Goal: Task Accomplishment & Management: Manage account settings

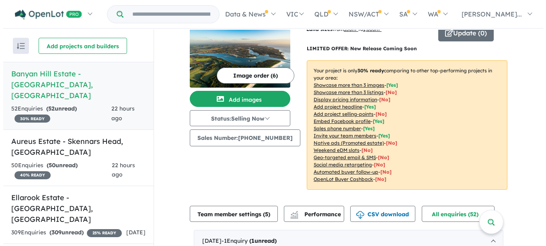
scroll to position [40, 0]
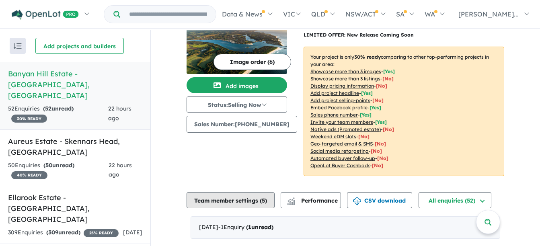
click at [262, 200] on button "Team member settings ( 5 )" at bounding box center [230, 200] width 88 height 16
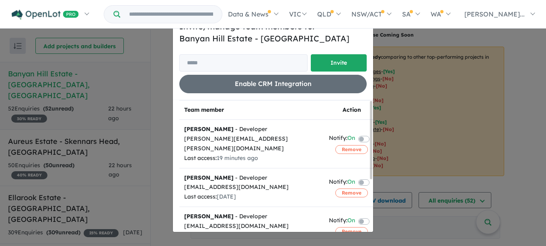
click at [372, 177] on label at bounding box center [373, 182] width 2 height 10
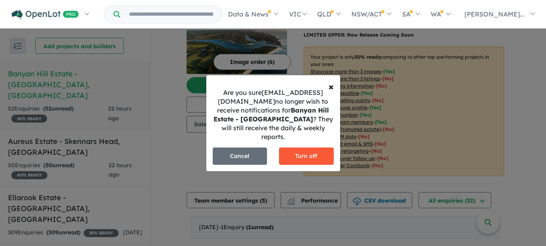
click at [303, 157] on button "Turn off" at bounding box center [306, 155] width 55 height 17
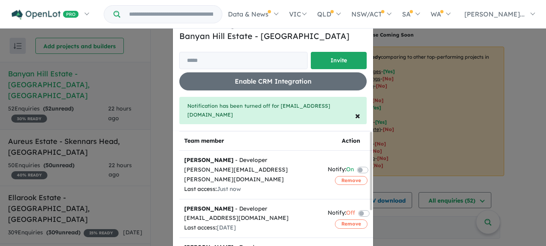
click at [371, 165] on label at bounding box center [372, 170] width 2 height 10
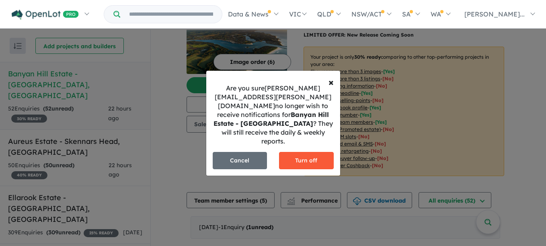
click at [310, 152] on button "Turn off" at bounding box center [306, 160] width 55 height 17
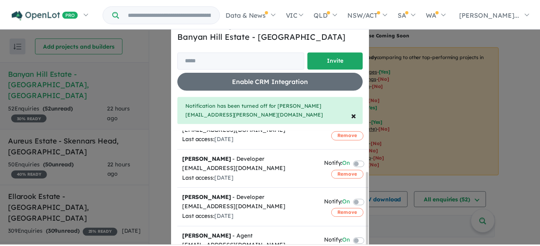
scroll to position [0, 0]
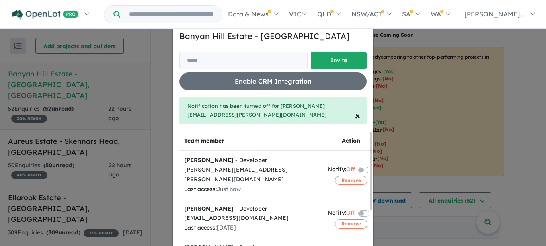
click at [498, 125] on div "Invite/manage team members for [GEOGRAPHIC_DATA] - Cumbalum Invite Enable CRM I…" at bounding box center [273, 123] width 546 height 246
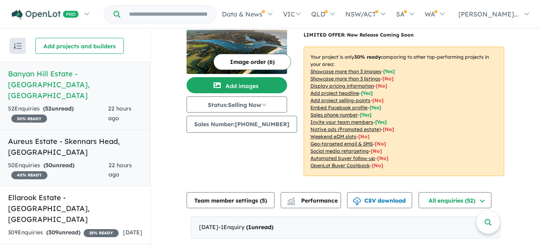
click at [88, 136] on h5 "Aureus Estate - [GEOGRAPHIC_DATA] , [GEOGRAPHIC_DATA]" at bounding box center [75, 147] width 134 height 22
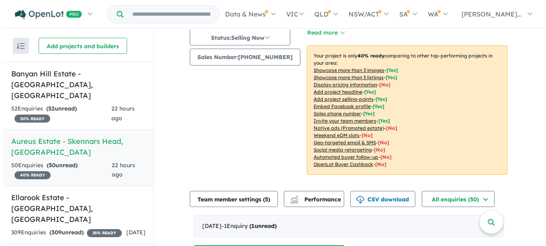
scroll to position [121, 0]
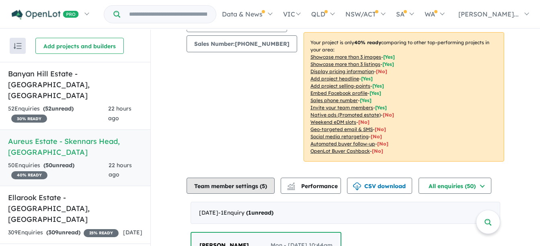
click at [258, 182] on button "Team member settings ( 5 )" at bounding box center [230, 186] width 88 height 16
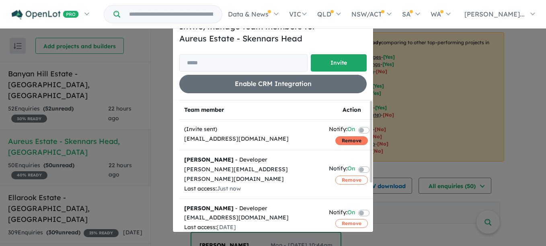
click at [343, 140] on button "Remove" at bounding box center [351, 140] width 33 height 9
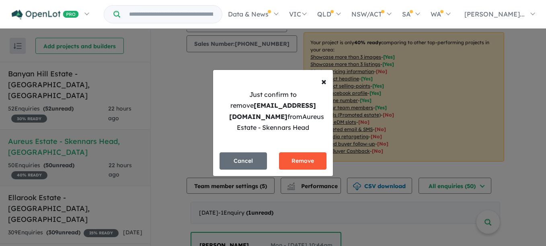
click at [310, 161] on button "Remove" at bounding box center [302, 160] width 47 height 17
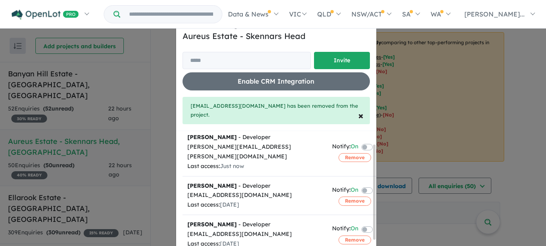
scroll to position [9, 0]
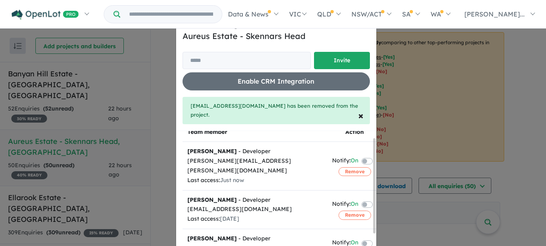
click at [376, 156] on label at bounding box center [377, 161] width 2 height 10
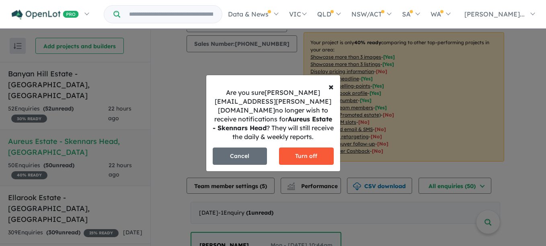
click at [291, 151] on button "Turn off" at bounding box center [306, 155] width 55 height 17
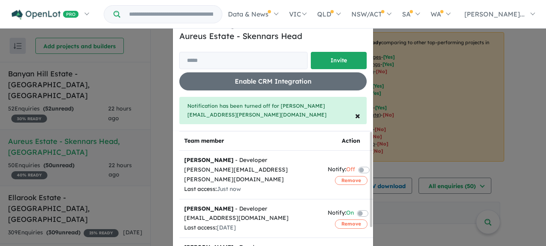
click at [371, 208] on label at bounding box center [372, 213] width 2 height 10
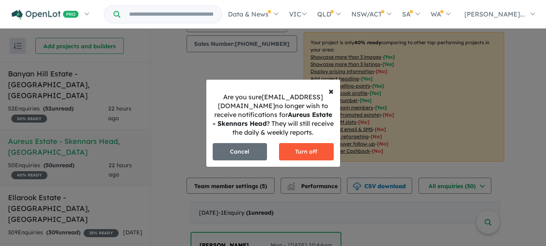
click at [321, 155] on button "Turn off" at bounding box center [306, 151] width 55 height 17
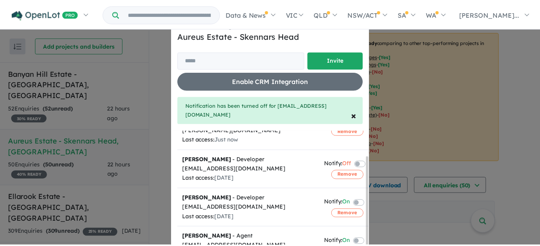
scroll to position [0, 0]
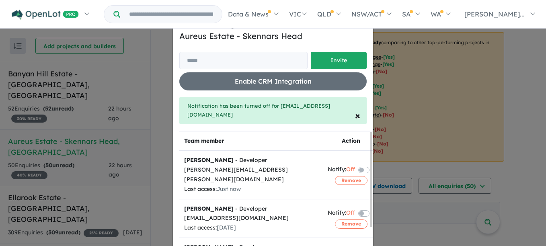
click at [510, 161] on div "Invite/manage team members for Aureus Estate - Skennars Head Invite Enable CRM …" at bounding box center [273, 123] width 546 height 246
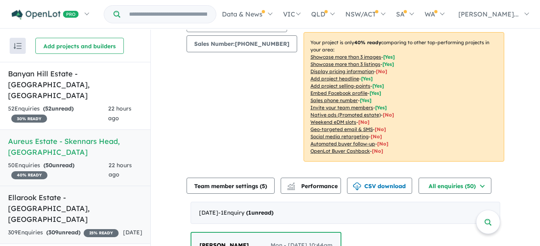
click at [60, 192] on h5 "Ellarook Estate - [GEOGRAPHIC_DATA] , [GEOGRAPHIC_DATA]" at bounding box center [75, 208] width 134 height 33
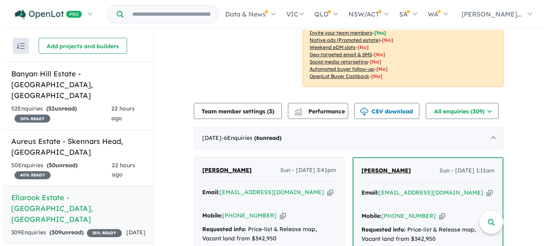
scroll to position [161, 0]
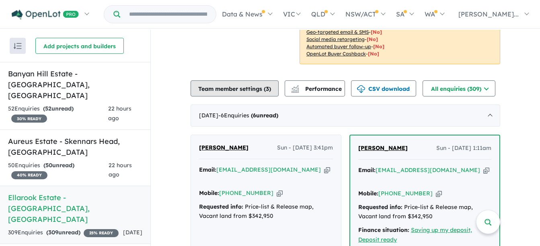
click at [211, 90] on button "Team member settings ( 3 )" at bounding box center [234, 88] width 88 height 16
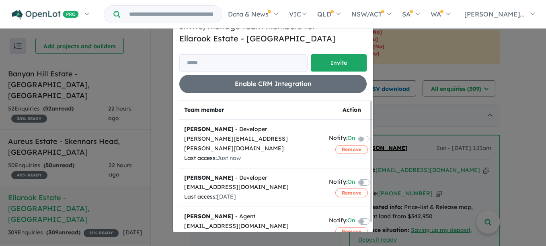
click at [372, 133] on label at bounding box center [373, 138] width 2 height 10
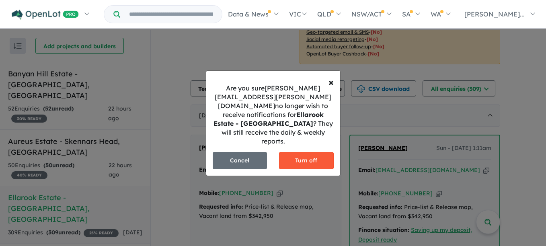
click at [308, 153] on button "Turn off" at bounding box center [306, 160] width 55 height 17
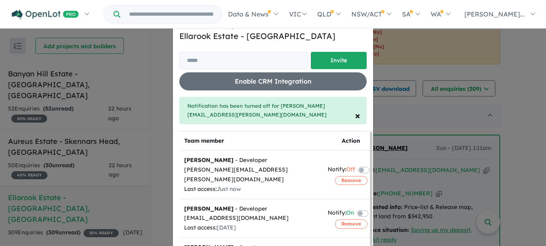
click at [371, 208] on label at bounding box center [372, 213] width 2 height 10
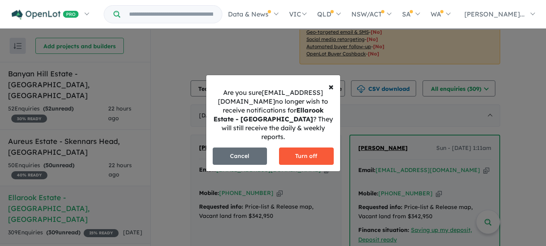
click at [305, 158] on button "Turn off" at bounding box center [306, 155] width 55 height 17
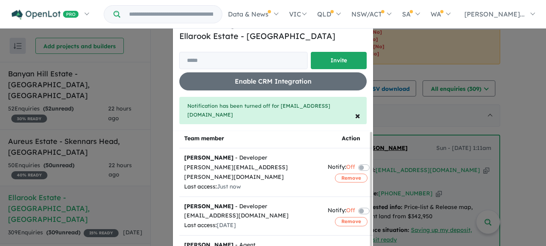
scroll to position [0, 0]
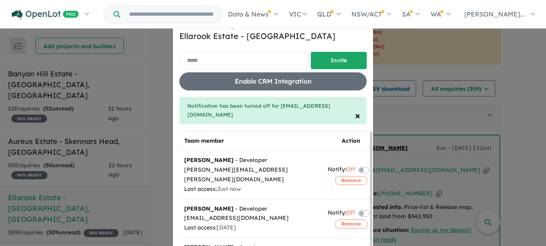
click at [252, 63] on input "email" at bounding box center [243, 60] width 128 height 17
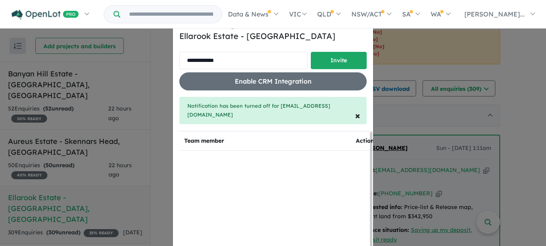
type input "**********"
drag, startPoint x: 317, startPoint y: 63, endPoint x: 319, endPoint y: 57, distance: 5.6
click at [318, 62] on button "Invite" at bounding box center [339, 60] width 56 height 17
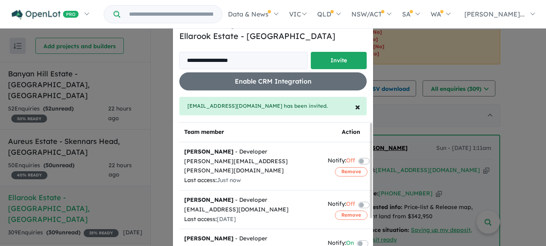
click at [163, 119] on div "**********" at bounding box center [273, 123] width 546 height 246
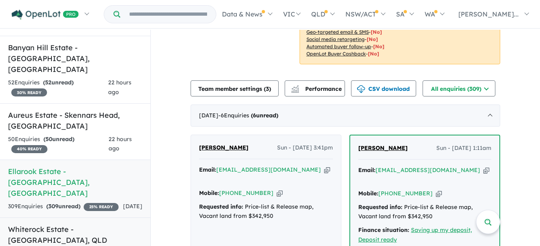
scroll to position [40, 0]
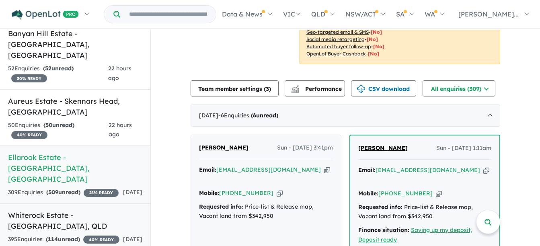
click at [89, 210] on h5 "Whiterock Estate - [GEOGRAPHIC_DATA] , [GEOGRAPHIC_DATA]" at bounding box center [75, 221] width 134 height 22
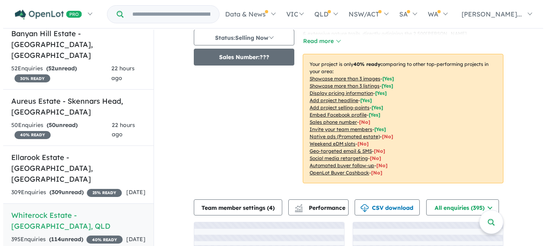
scroll to position [161, 0]
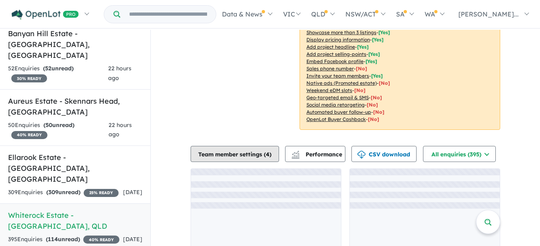
click at [242, 159] on button "Team member settings ( 4 )" at bounding box center [234, 154] width 88 height 16
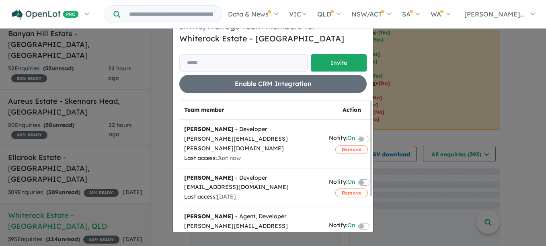
click at [372, 133] on label at bounding box center [373, 138] width 2 height 10
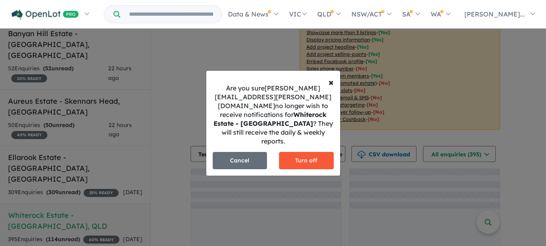
click at [316, 152] on button "Turn off" at bounding box center [306, 160] width 55 height 17
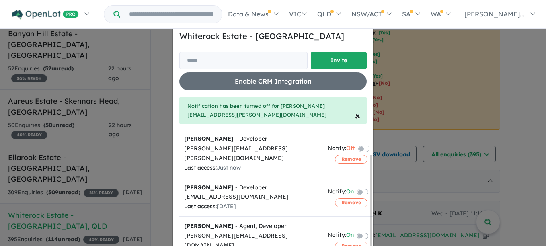
scroll to position [40, 0]
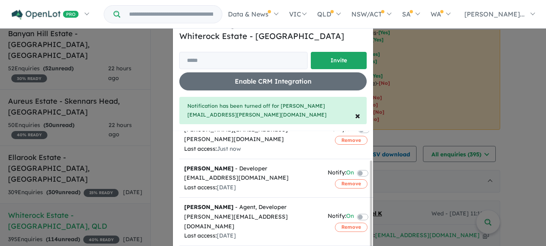
click at [371, 168] on label at bounding box center [372, 173] width 2 height 10
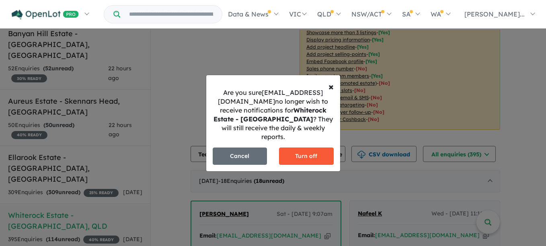
click at [292, 156] on button "Turn off" at bounding box center [306, 155] width 55 height 17
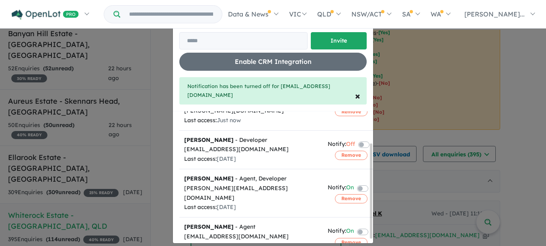
scroll to position [9, 0]
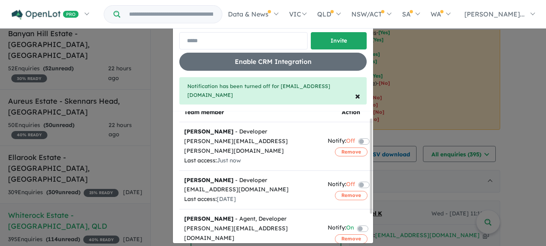
drag, startPoint x: 267, startPoint y: 45, endPoint x: 261, endPoint y: 44, distance: 6.0
click at [267, 45] on input "email" at bounding box center [243, 40] width 128 height 17
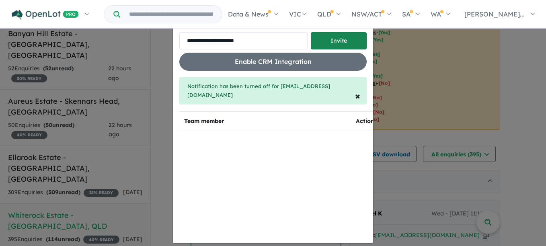
type input "**********"
click at [313, 40] on button "Invite" at bounding box center [339, 40] width 56 height 17
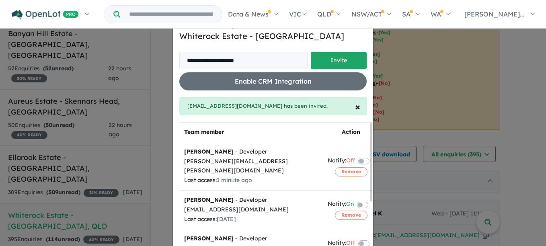
click at [157, 165] on div "**********" at bounding box center [273, 123] width 546 height 246
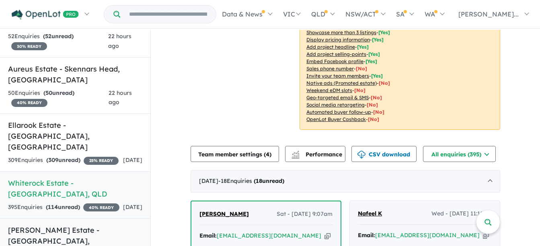
scroll to position [100, 0]
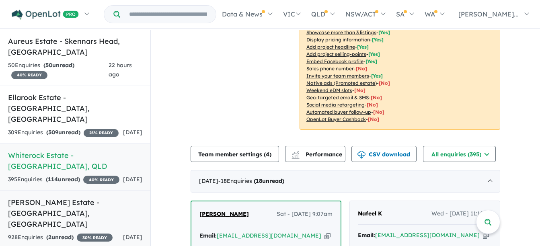
click at [84, 197] on h5 "[PERSON_NAME] Estate - [GEOGRAPHIC_DATA] , [GEOGRAPHIC_DATA]" at bounding box center [75, 213] width 134 height 33
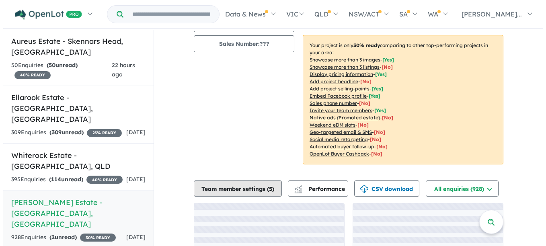
scroll to position [161, 0]
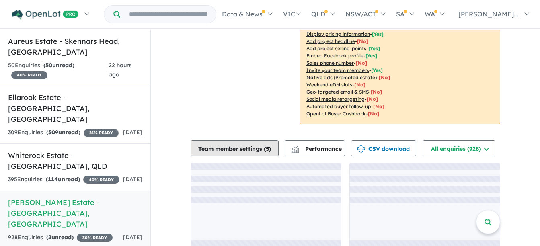
click at [217, 140] on button "Team member settings ( 5 )" at bounding box center [234, 148] width 88 height 16
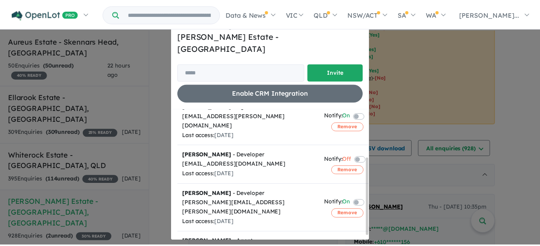
scroll to position [88, 0]
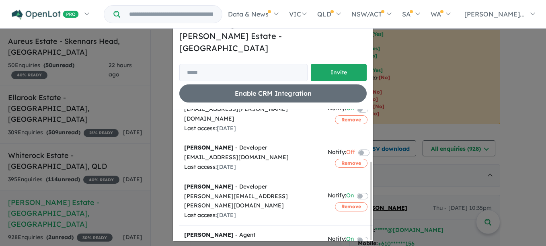
click at [166, 150] on div "Invite/manage team members for [PERSON_NAME] Estate - [GEOGRAPHIC_DATA] Invite …" at bounding box center [273, 123] width 546 height 246
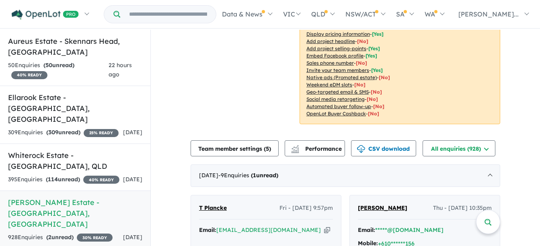
scroll to position [1, 0]
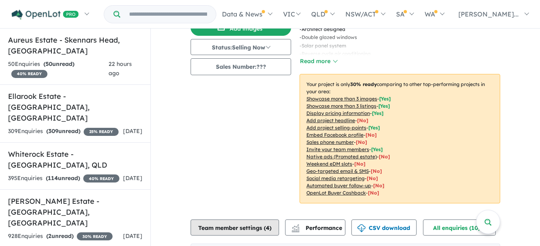
click at [241, 219] on button "Team member settings ( 4 )" at bounding box center [234, 227] width 88 height 16
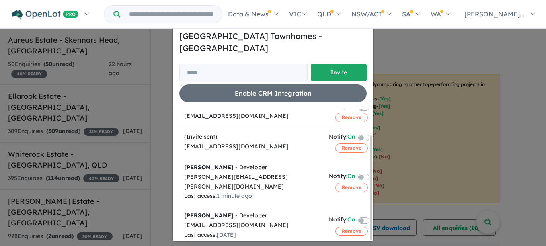
click at [372, 172] on label at bounding box center [373, 177] width 2 height 10
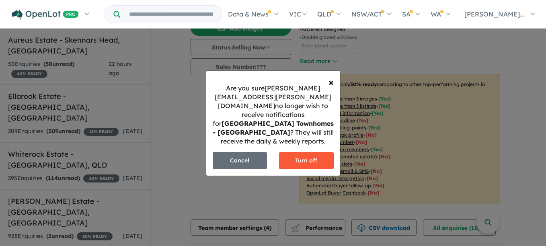
click at [297, 152] on button "Turn off" at bounding box center [306, 160] width 55 height 17
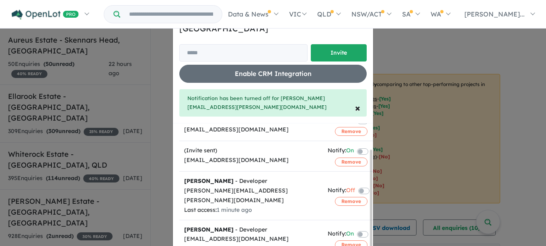
click at [161, 169] on div "Invite/manage team members for Sixth Avenue Townhomes - Aspendale Invite Enable…" at bounding box center [273, 123] width 546 height 246
